Goal: Transaction & Acquisition: Purchase product/service

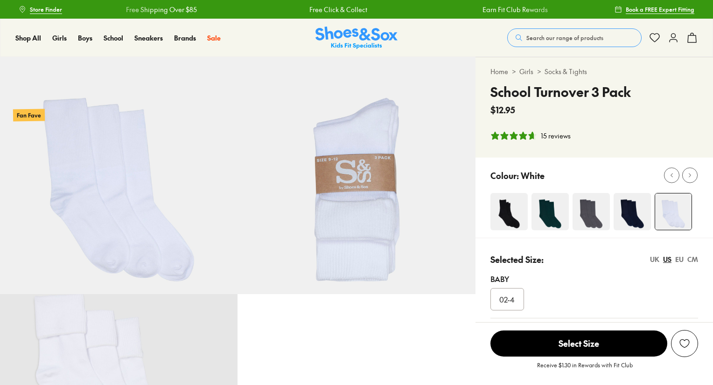
select select "*"
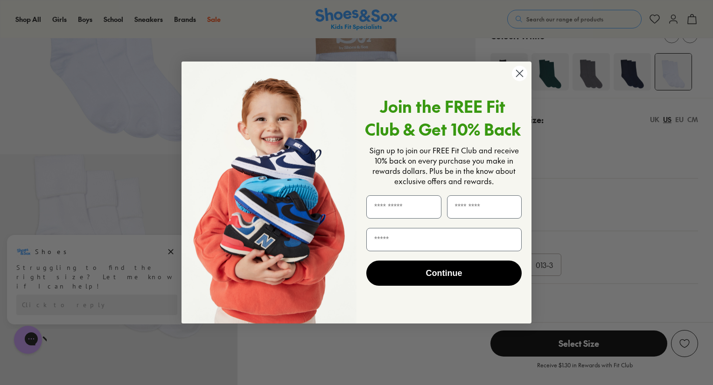
click at [519, 72] on circle "Close dialog" at bounding box center [519, 73] width 15 height 15
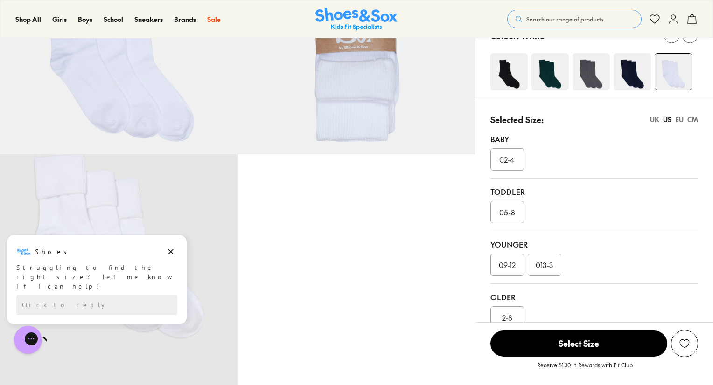
scroll to position [280, 0]
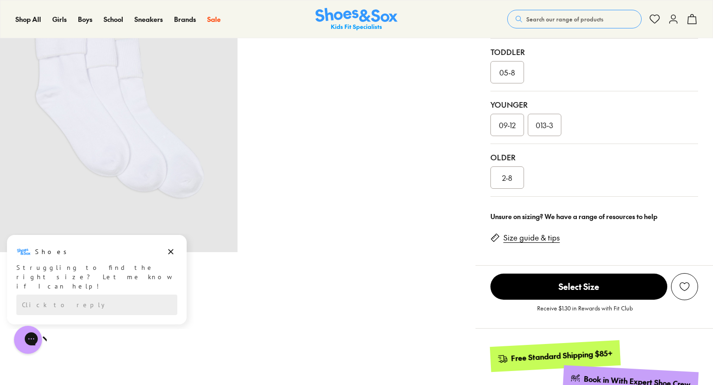
click at [530, 238] on link "Size guide & tips" at bounding box center [531, 238] width 56 height 10
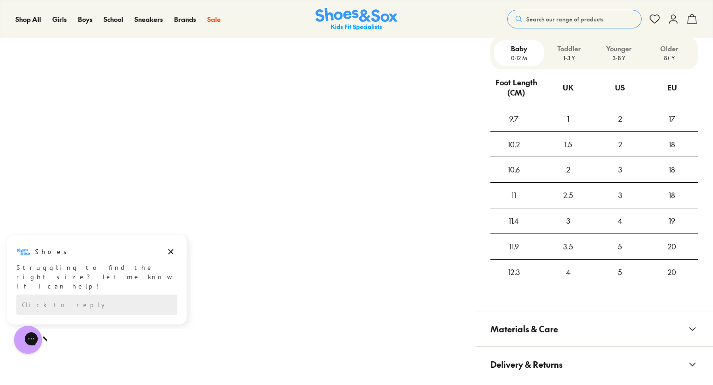
scroll to position [280, 0]
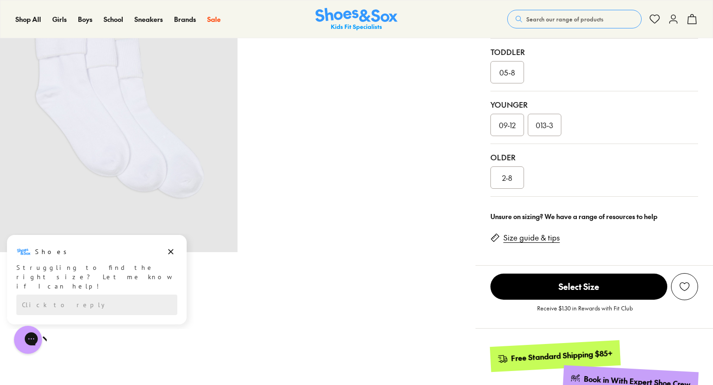
click at [509, 183] on div "2-8" at bounding box center [507, 177] width 34 height 22
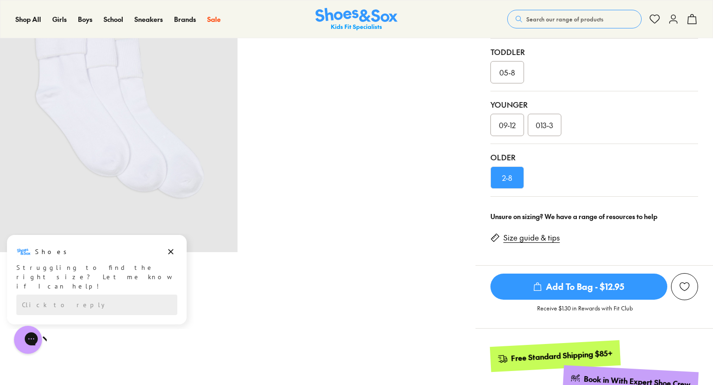
click at [569, 286] on span "Add To Bag - $12.95" at bounding box center [578, 287] width 177 height 26
